Goal: Browse casually

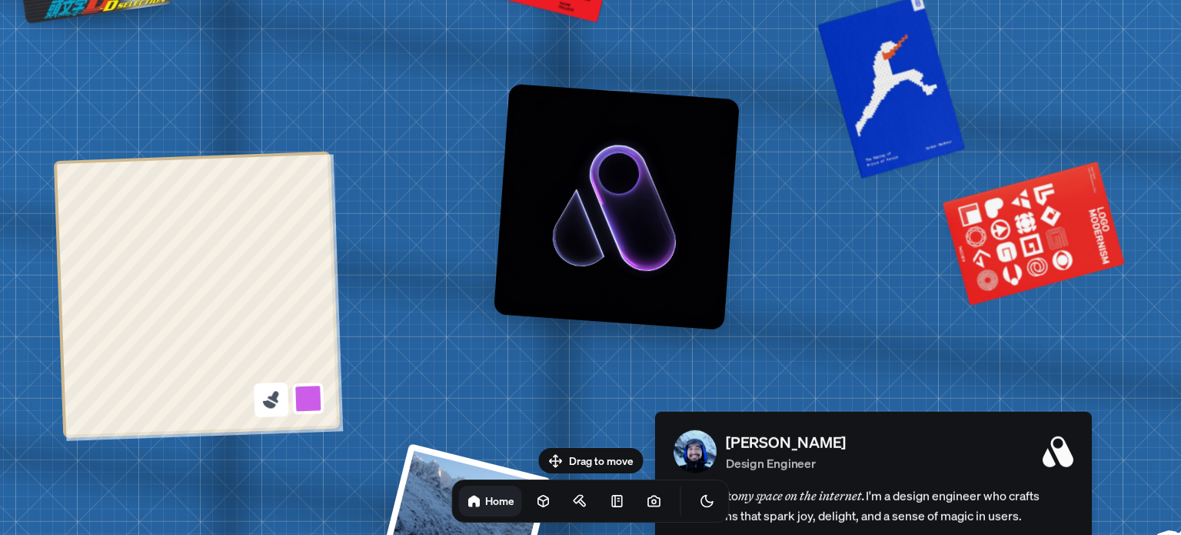
click at [271, 398] on icon at bounding box center [274, 397] width 12 height 12
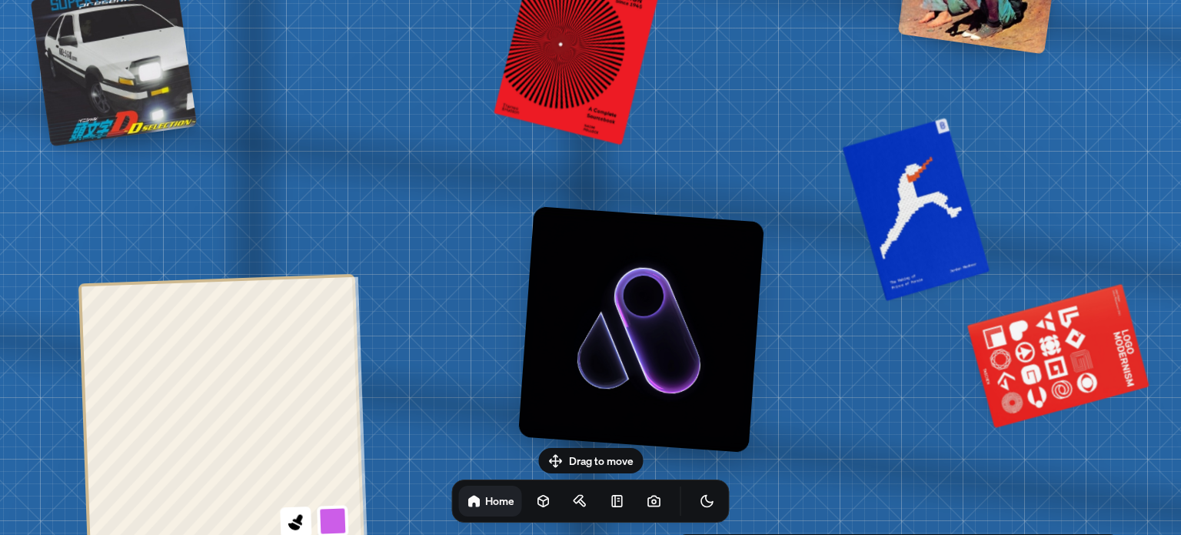
drag, startPoint x: 98, startPoint y: 178, endPoint x: 165, endPoint y: 231, distance: 85.3
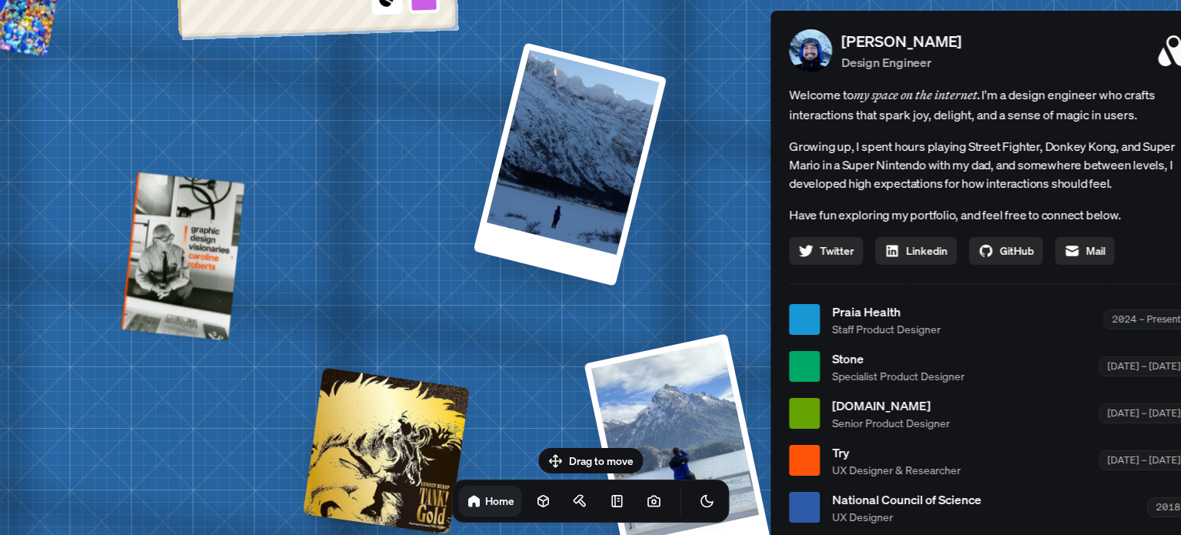
drag, startPoint x: 75, startPoint y: 485, endPoint x: 124, endPoint y: -62, distance: 549.8
click at [124, 0] on html "Andre Andre Souza Design Engineer Welcome to my space on the internet. I'm a de…" at bounding box center [590, 0] width 1181 height 0
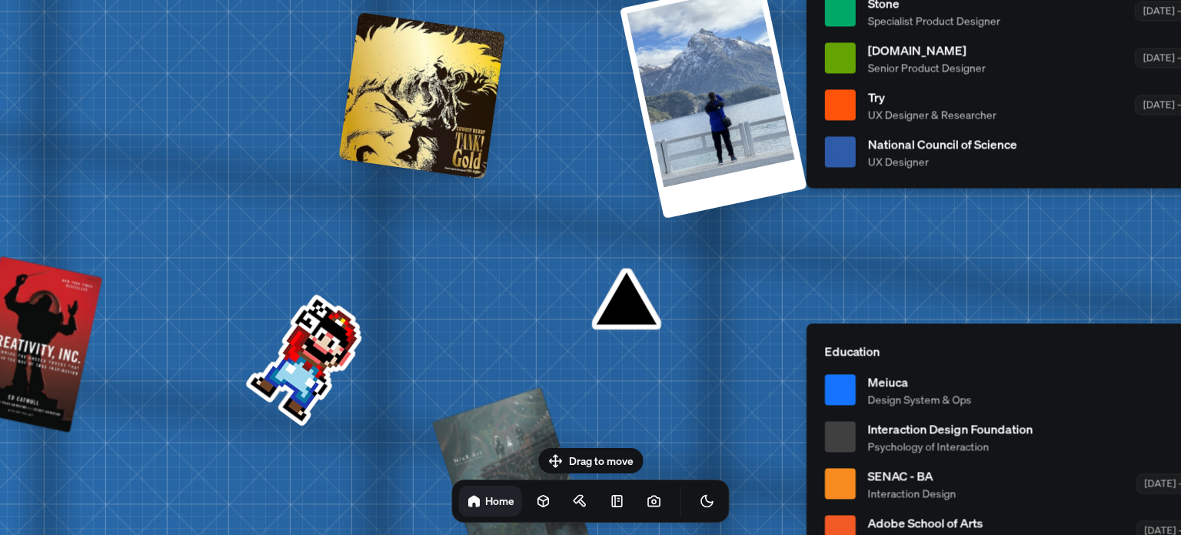
drag, startPoint x: 82, startPoint y: 287, endPoint x: 208, endPoint y: -93, distance: 400.3
click at [208, 0] on html "Andre Andre Souza Design Engineer Welcome to my space on the internet. I'm a de…" at bounding box center [590, 0] width 1181 height 0
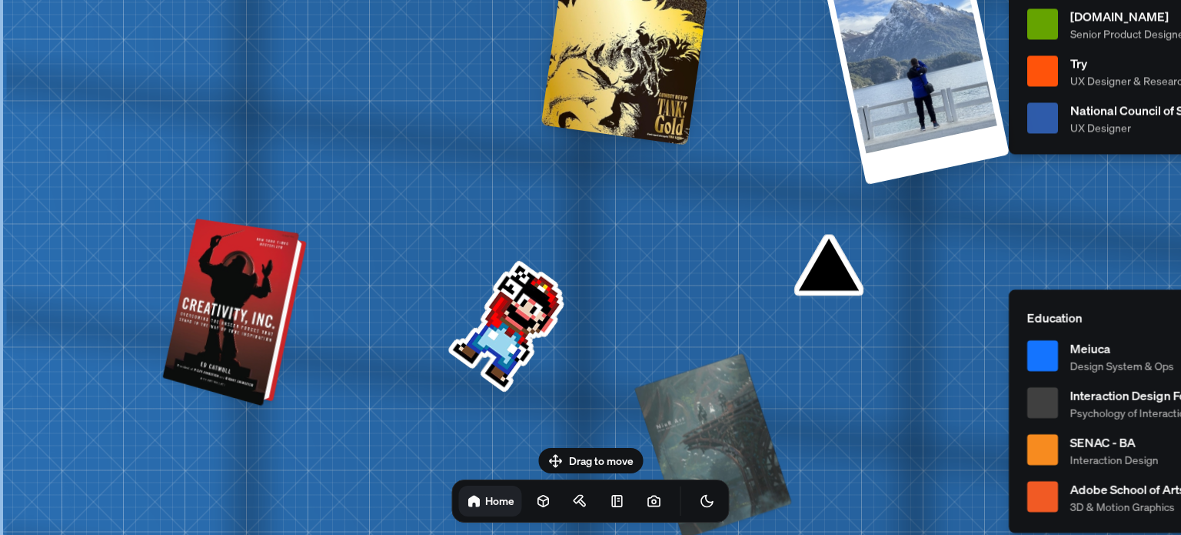
drag, startPoint x: 112, startPoint y: 327, endPoint x: 280, endPoint y: 318, distance: 167.9
click at [280, 318] on div at bounding box center [237, 312] width 132 height 181
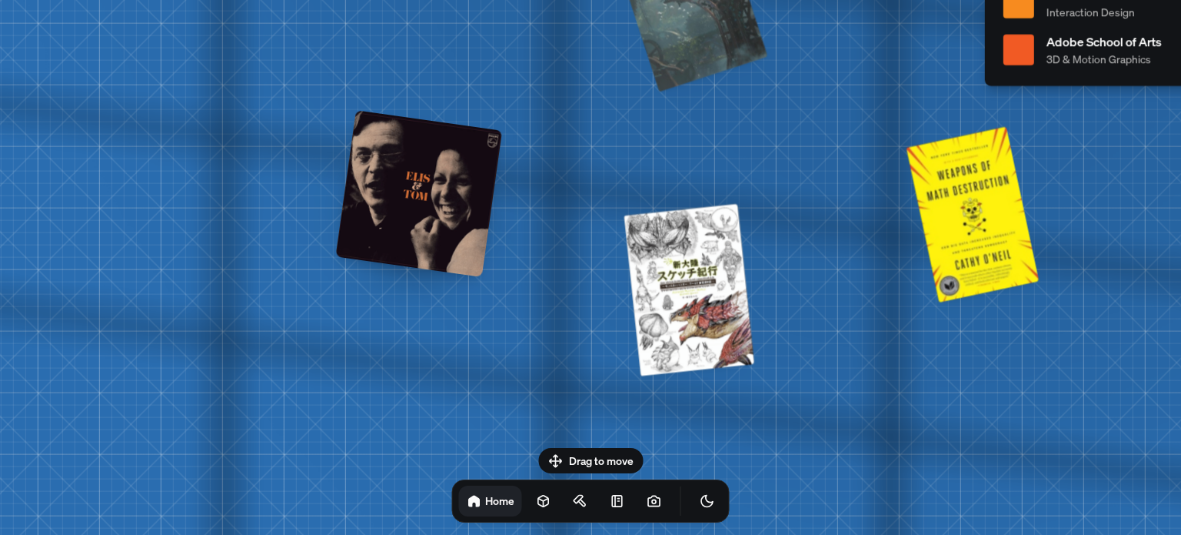
drag, startPoint x: 172, startPoint y: 485, endPoint x: 145, endPoint y: -32, distance: 516.8
click at [145, 0] on html "Andre Andre Souza Design Engineer Welcome to my space on the internet. I'm a de…" at bounding box center [590, 0] width 1181 height 0
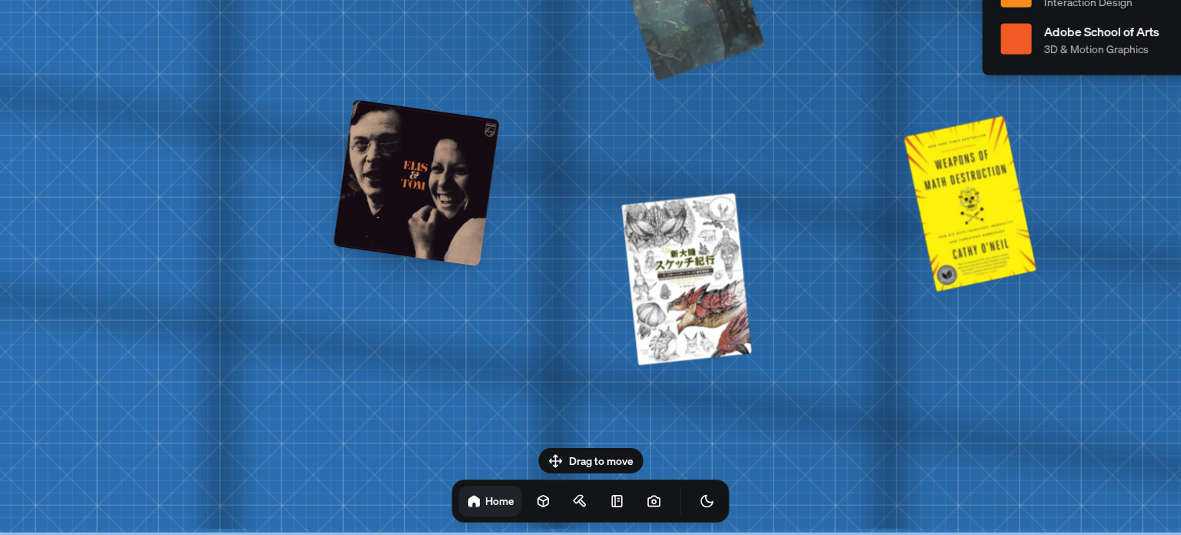
drag, startPoint x: 187, startPoint y: 226, endPoint x: 203, endPoint y: 30, distance: 196.8
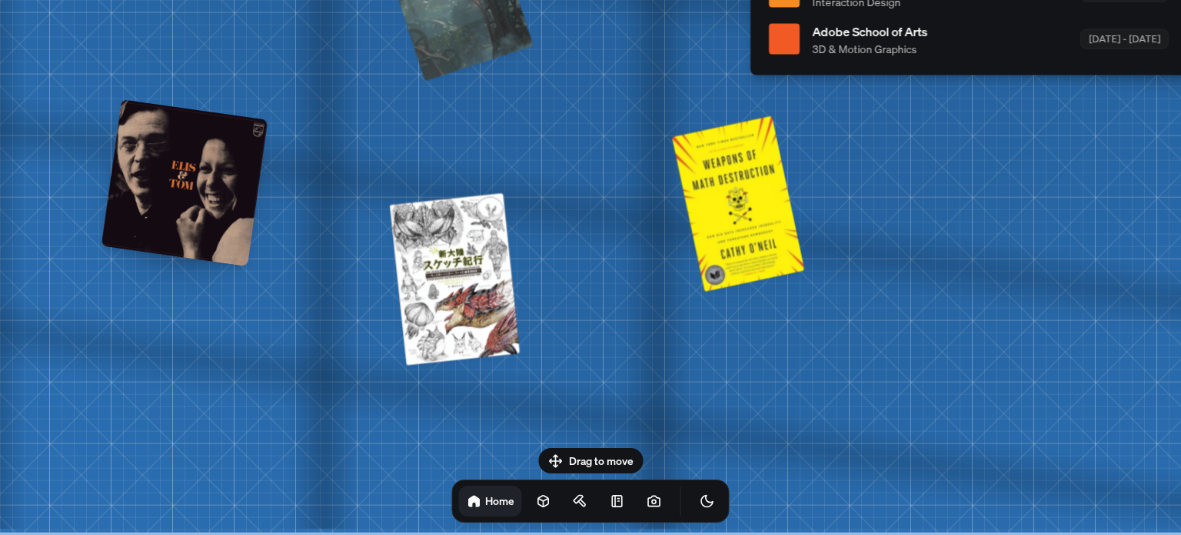
drag, startPoint x: 335, startPoint y: 322, endPoint x: 88, endPoint y: 307, distance: 247.4
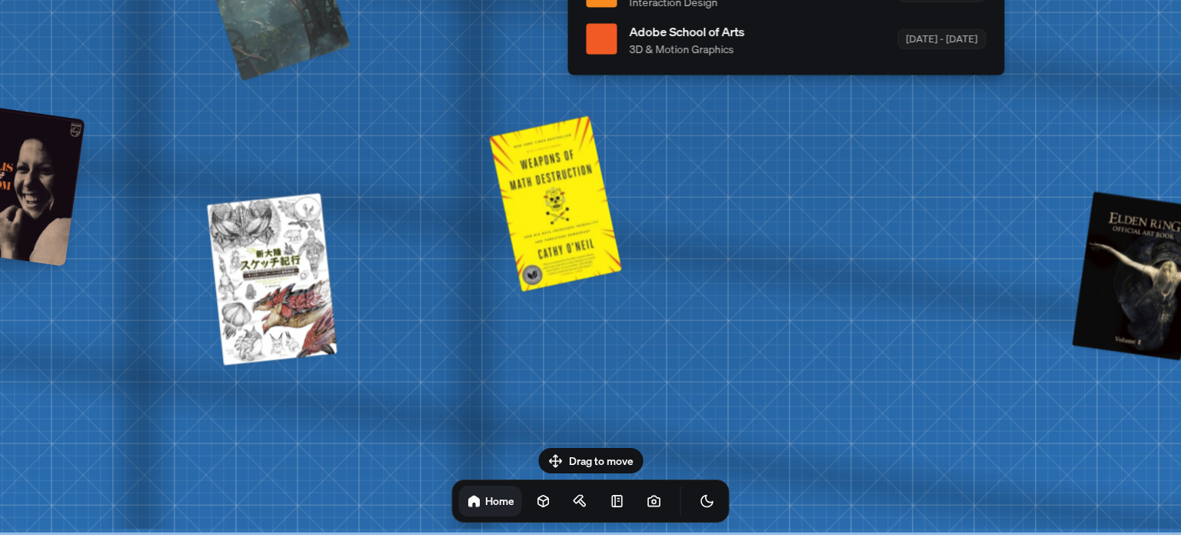
drag, startPoint x: 270, startPoint y: 359, endPoint x: 84, endPoint y: 344, distance: 186.8
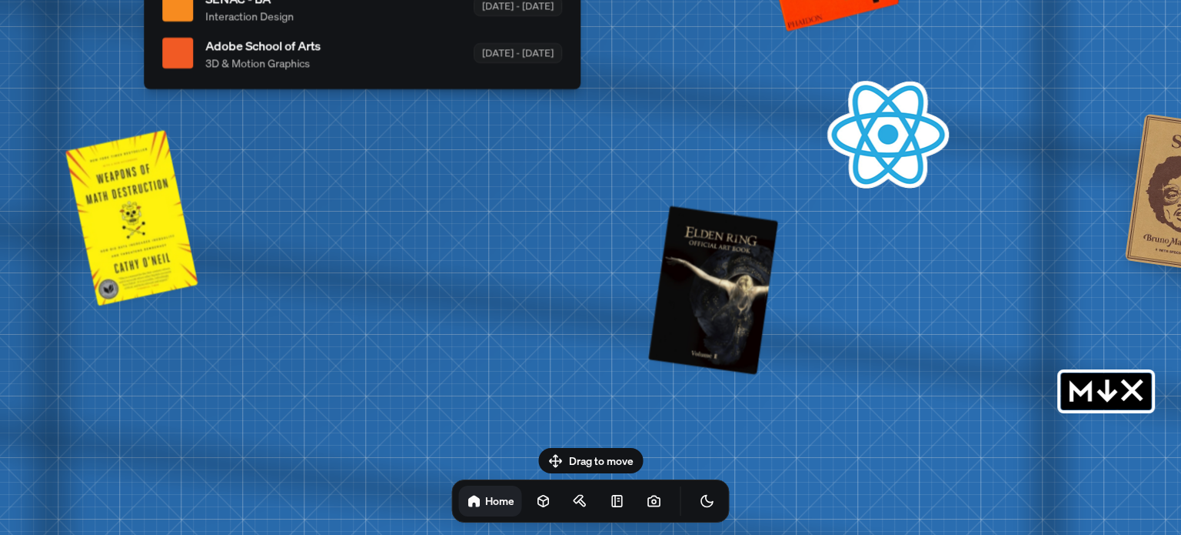
drag, startPoint x: 738, startPoint y: 313, endPoint x: 306, endPoint y: 325, distance: 431.6
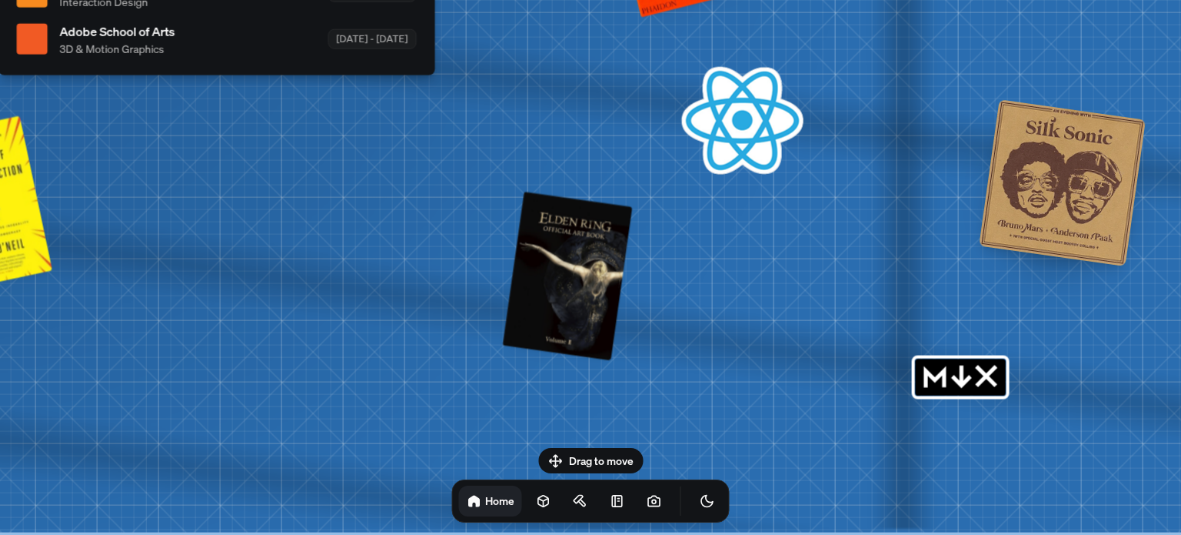
drag, startPoint x: 312, startPoint y: 333, endPoint x: 175, endPoint y: 275, distance: 148.6
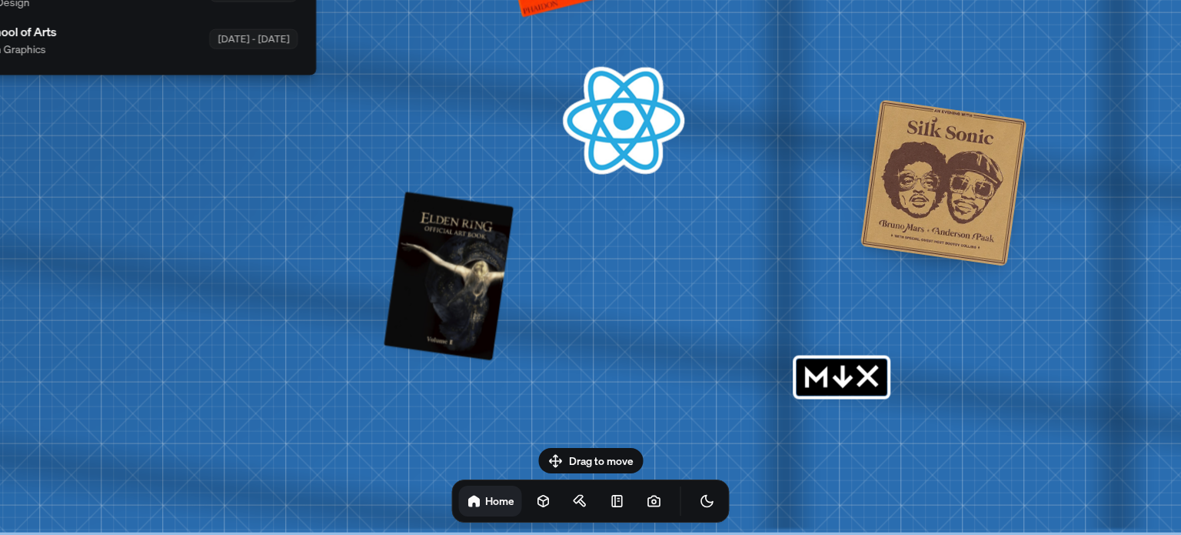
drag, startPoint x: 332, startPoint y: 332, endPoint x: 128, endPoint y: 261, distance: 216.5
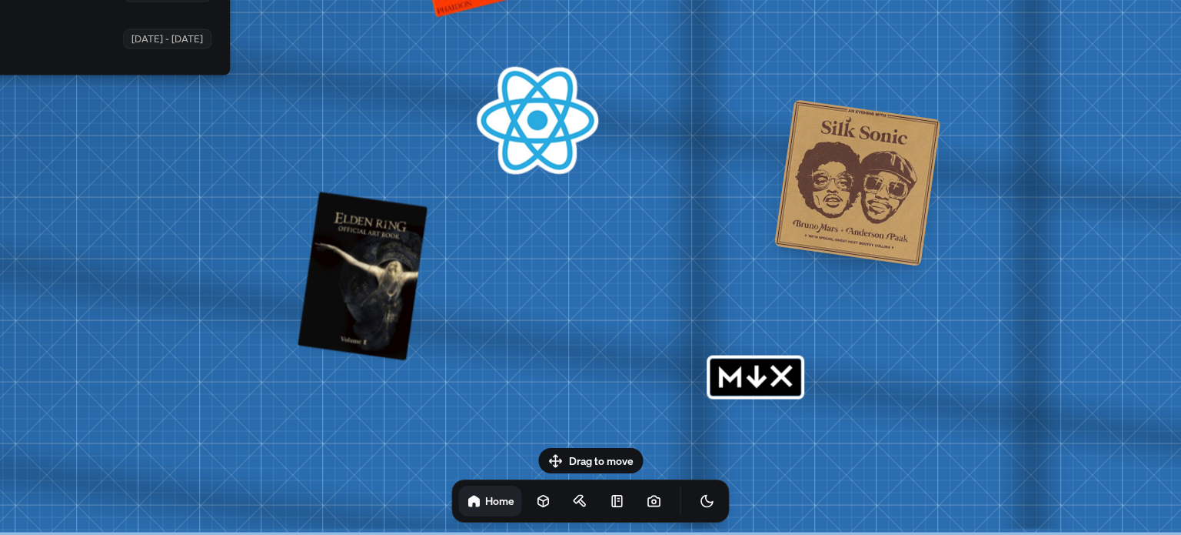
click at [748, 375] on rect "MDX" at bounding box center [756, 376] width 90 height 37
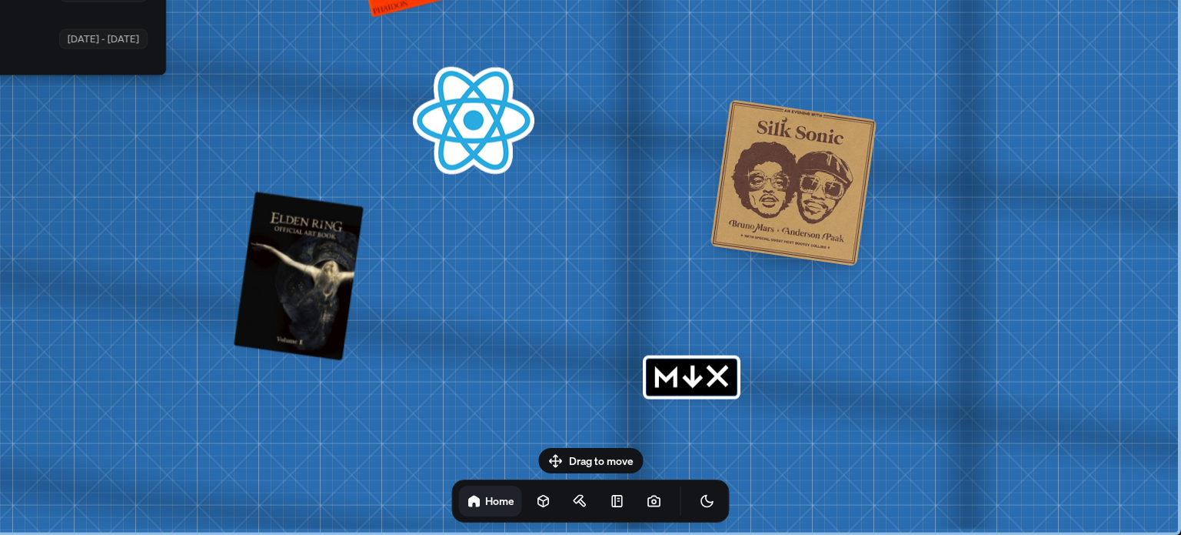
drag, startPoint x: 903, startPoint y: 399, endPoint x: 613, endPoint y: 376, distance: 290.9
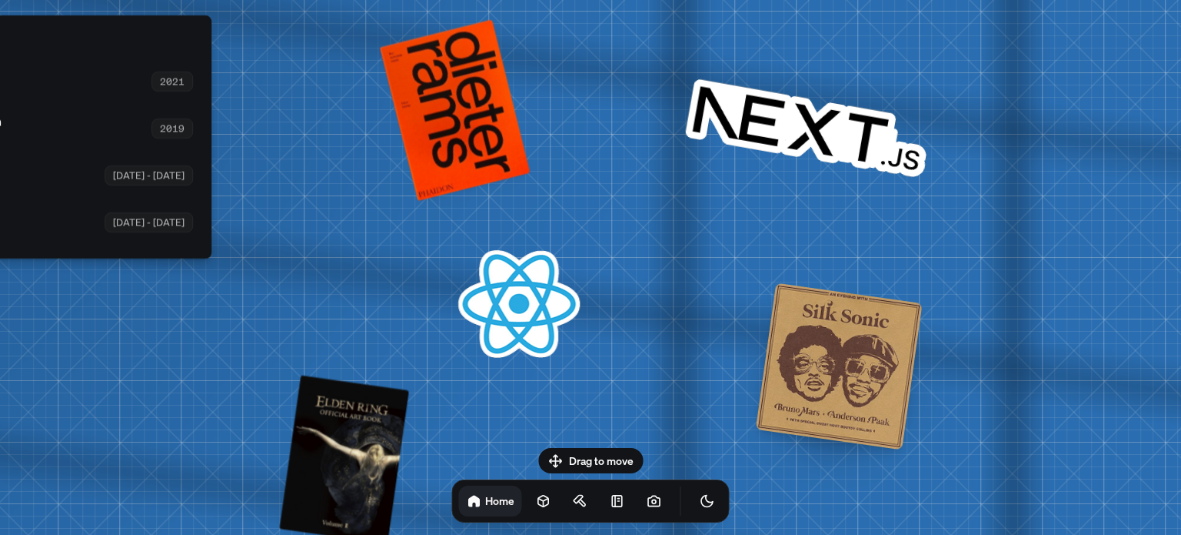
drag, startPoint x: 525, startPoint y: 196, endPoint x: 579, endPoint y: 458, distance: 267.0
click at [579, 0] on body "Andre Andre Souza Design Engineer Welcome to my space on the internet. I'm a de…" at bounding box center [590, 0] width 1181 height 0
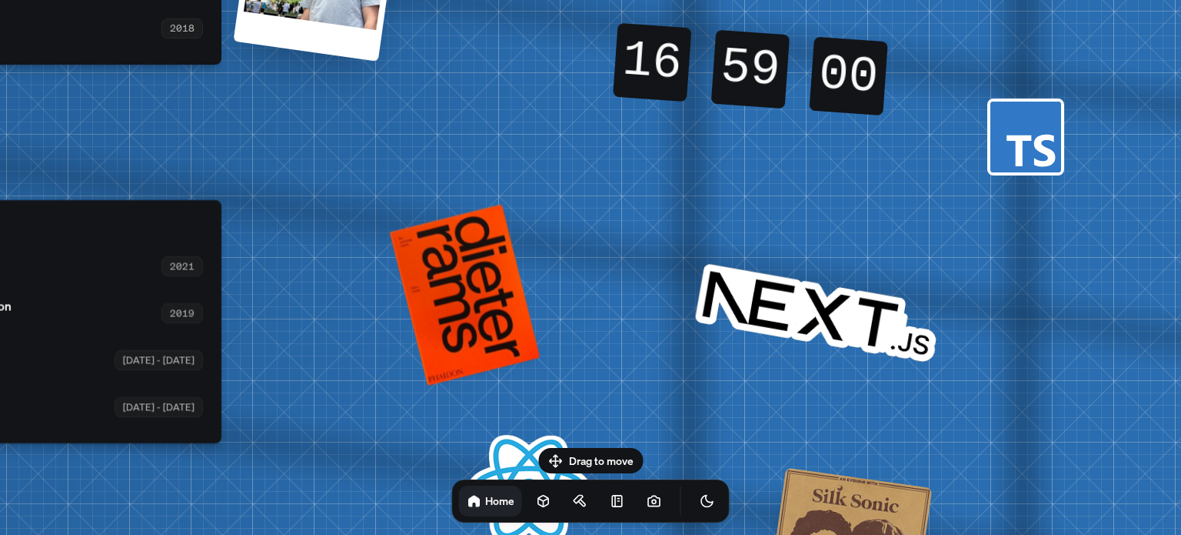
drag, startPoint x: 676, startPoint y: 363, endPoint x: 677, endPoint y: 472, distance: 109.2
click at [677, 0] on body "Andre Andre Souza Design Engineer Welcome to my space on the internet. I'm a de…" at bounding box center [590, 0] width 1181 height 0
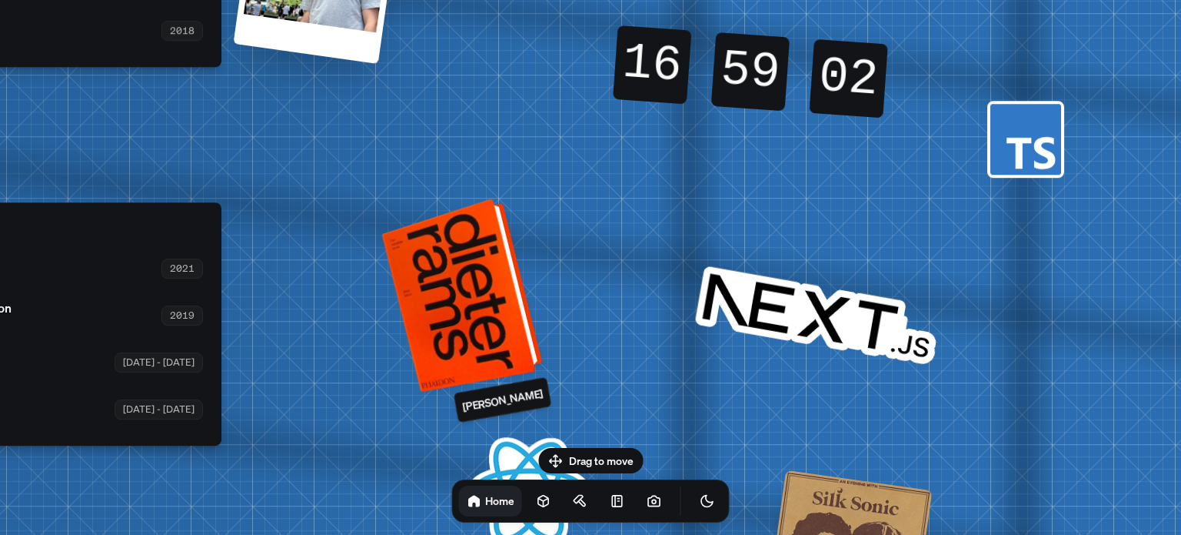
click at [483, 328] on div at bounding box center [465, 293] width 149 height 186
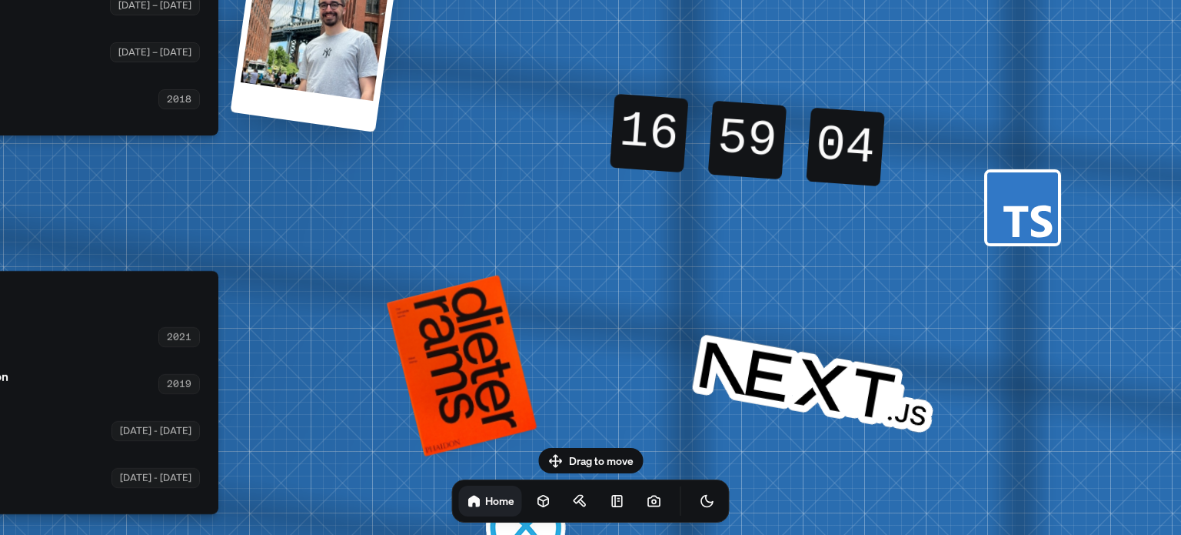
drag, startPoint x: 618, startPoint y: 248, endPoint x: 612, endPoint y: 336, distance: 87.8
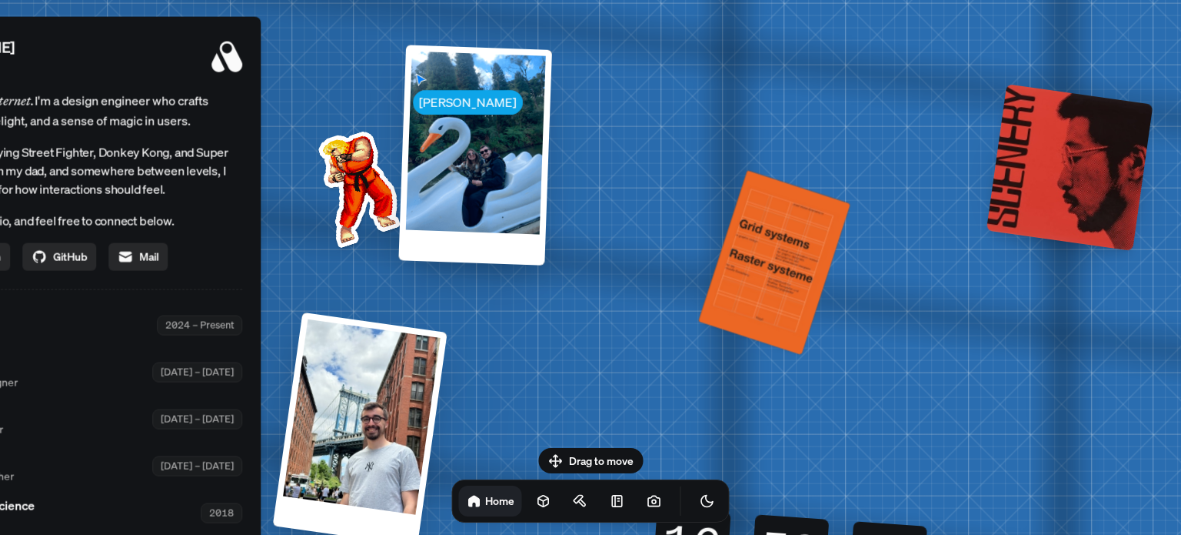
drag, startPoint x: 941, startPoint y: 87, endPoint x: 985, endPoint y: 481, distance: 397.1
click at [985, 481] on div "Andre Andre Souza Design Engineer Welcome to my space on the internet. I'm a de…" at bounding box center [45, 325] width 2301 height 2015
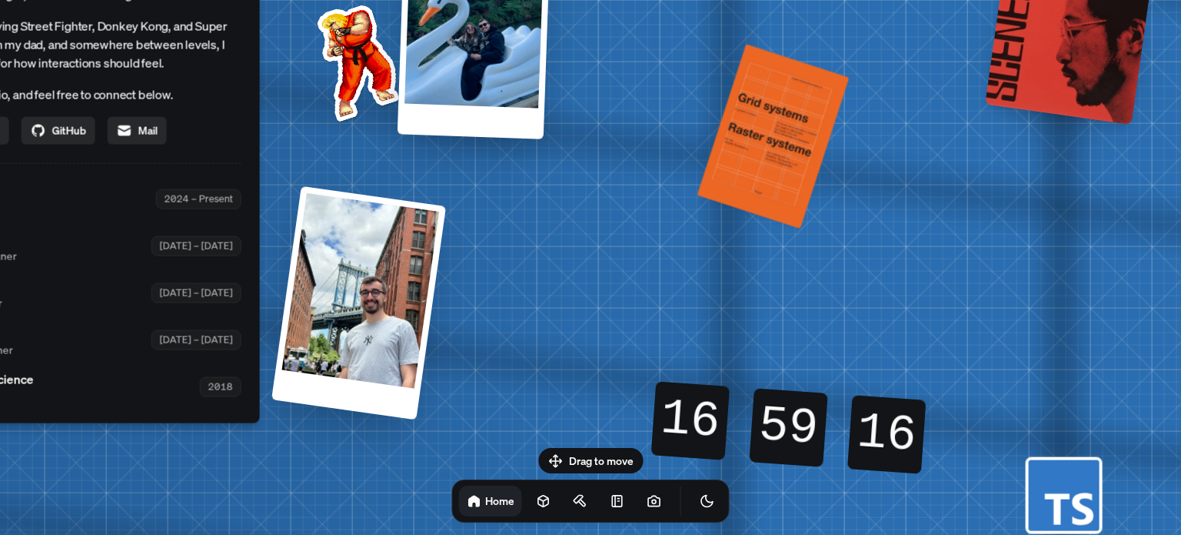
drag, startPoint x: 506, startPoint y: 392, endPoint x: 505, endPoint y: 265, distance: 126.9
click at [505, 265] on div "Andre Andre Souza Design Engineer Welcome to my space on the internet. I'm a de…" at bounding box center [44, 199] width 2301 height 2015
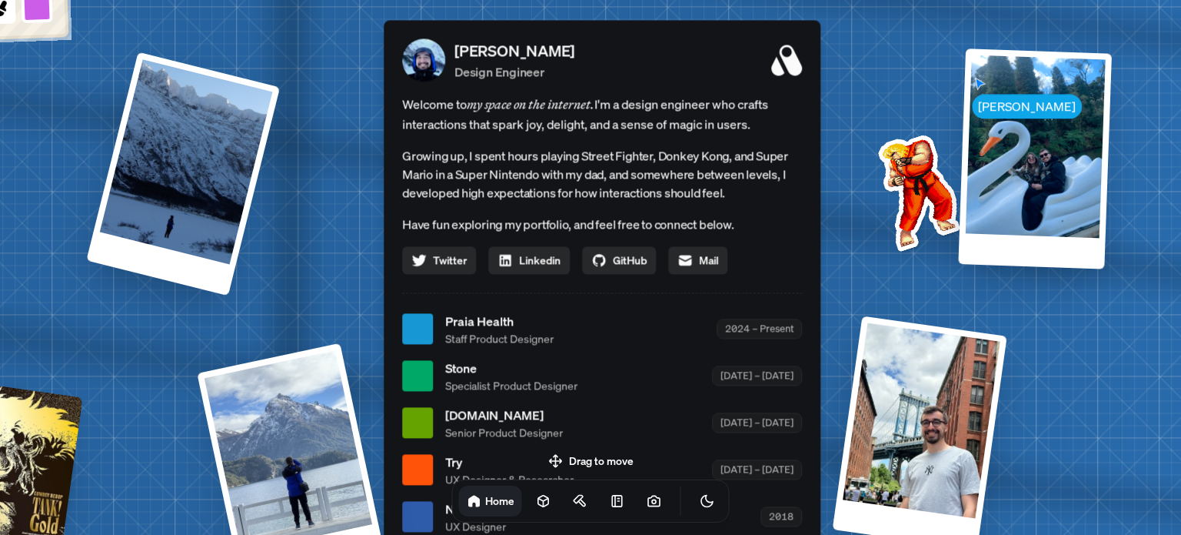
drag, startPoint x: 594, startPoint y: 277, endPoint x: 1154, endPoint y: 408, distance: 575.7
click at [1154, 408] on div "Andre Andre Souza Design Engineer Welcome to my space on the internet. I'm a de…" at bounding box center [605, 329] width 2301 height 2015
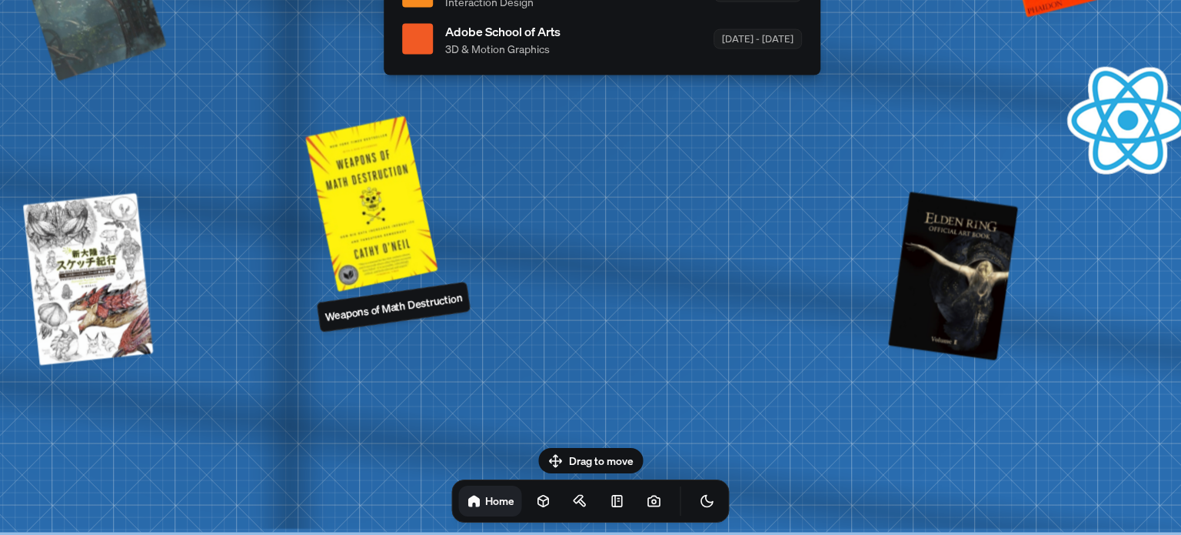
click at [375, 309] on p "Weapons of Math Destruction" at bounding box center [394, 305] width 139 height 35
